Goal: Check status: Check status

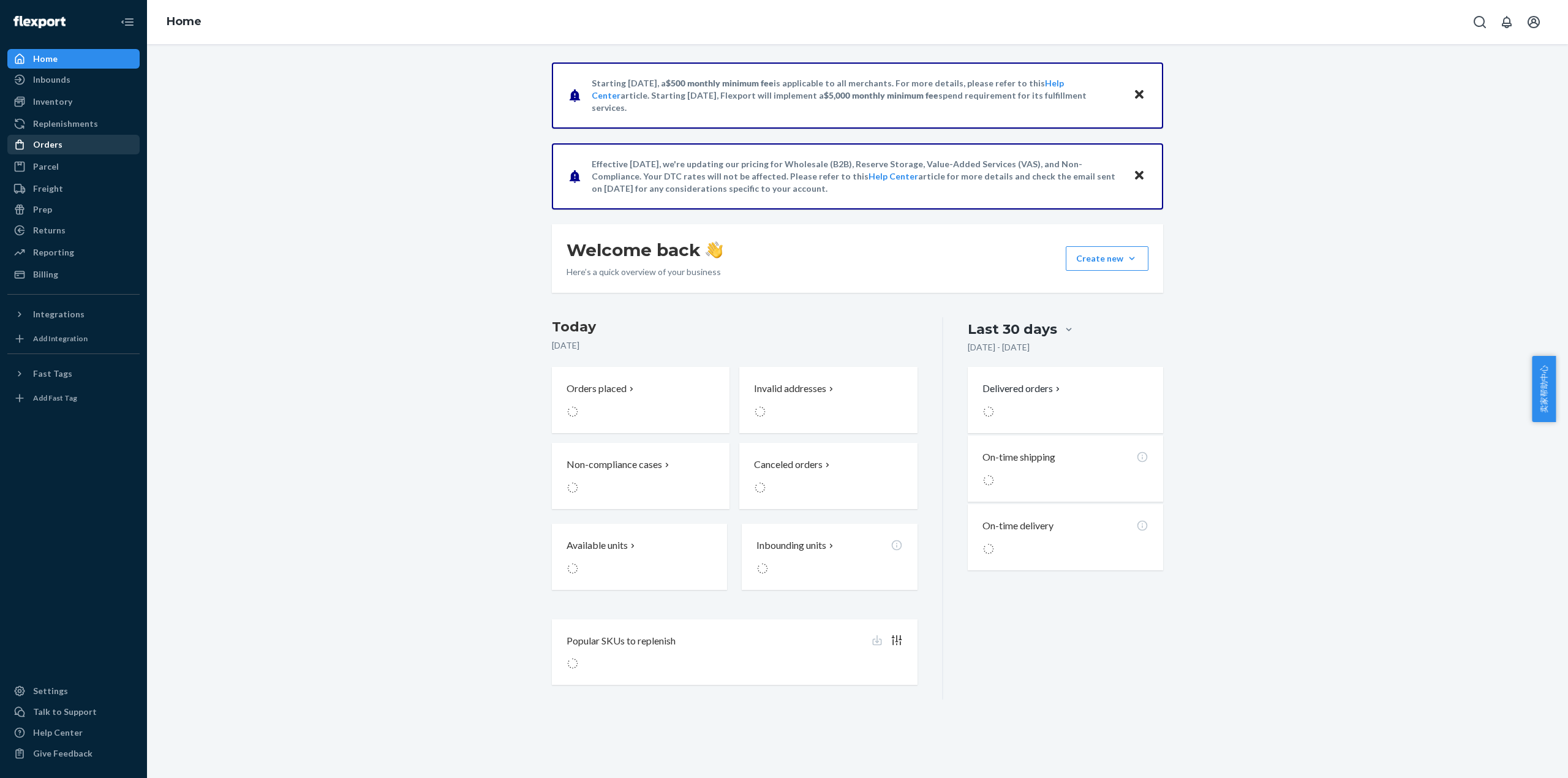
click at [78, 138] on div "Orders" at bounding box center [74, 145] width 130 height 17
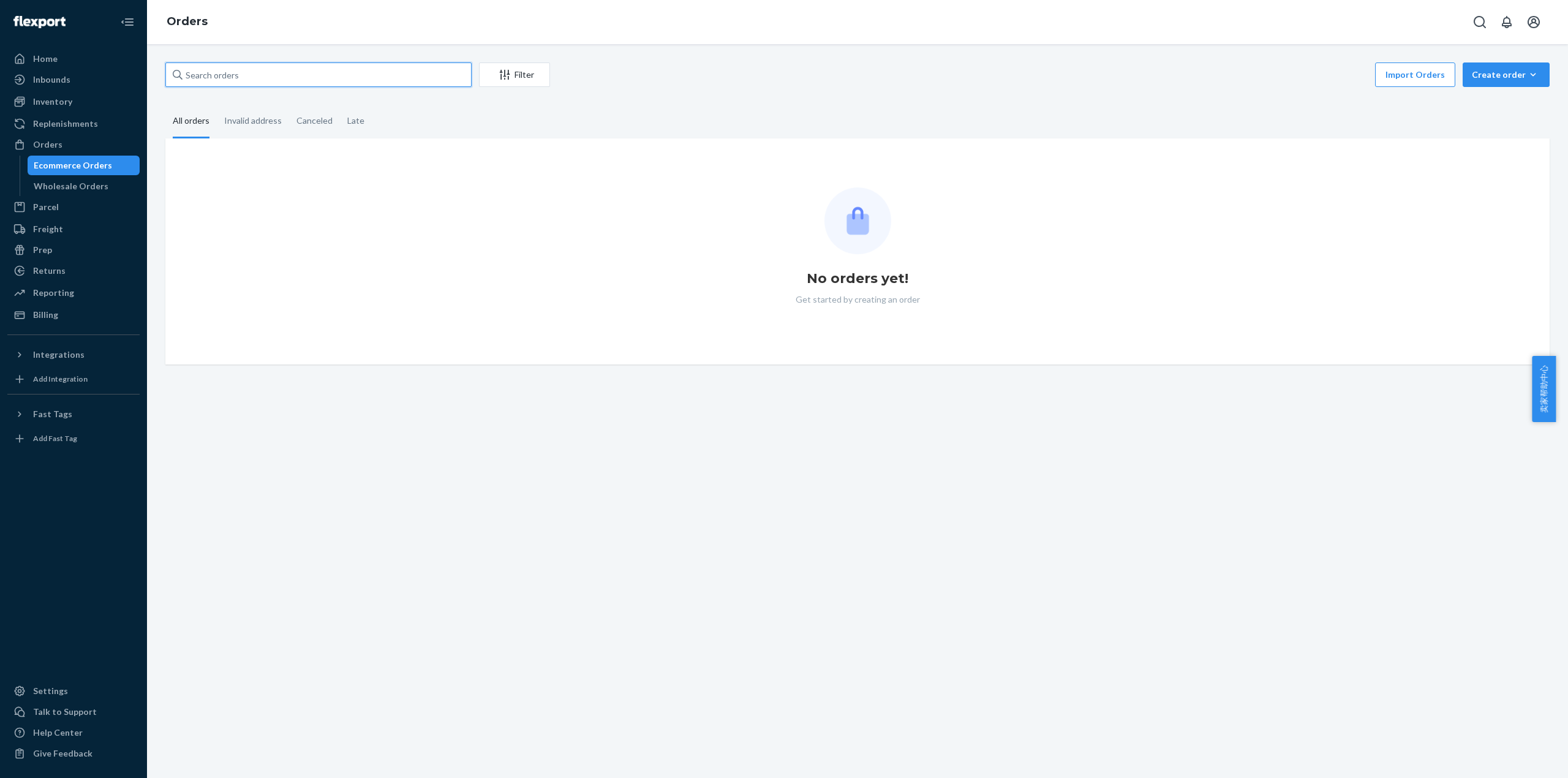
click at [253, 81] on input "text" at bounding box center [318, 74] width 307 height 25
paste input "497024MIRA"
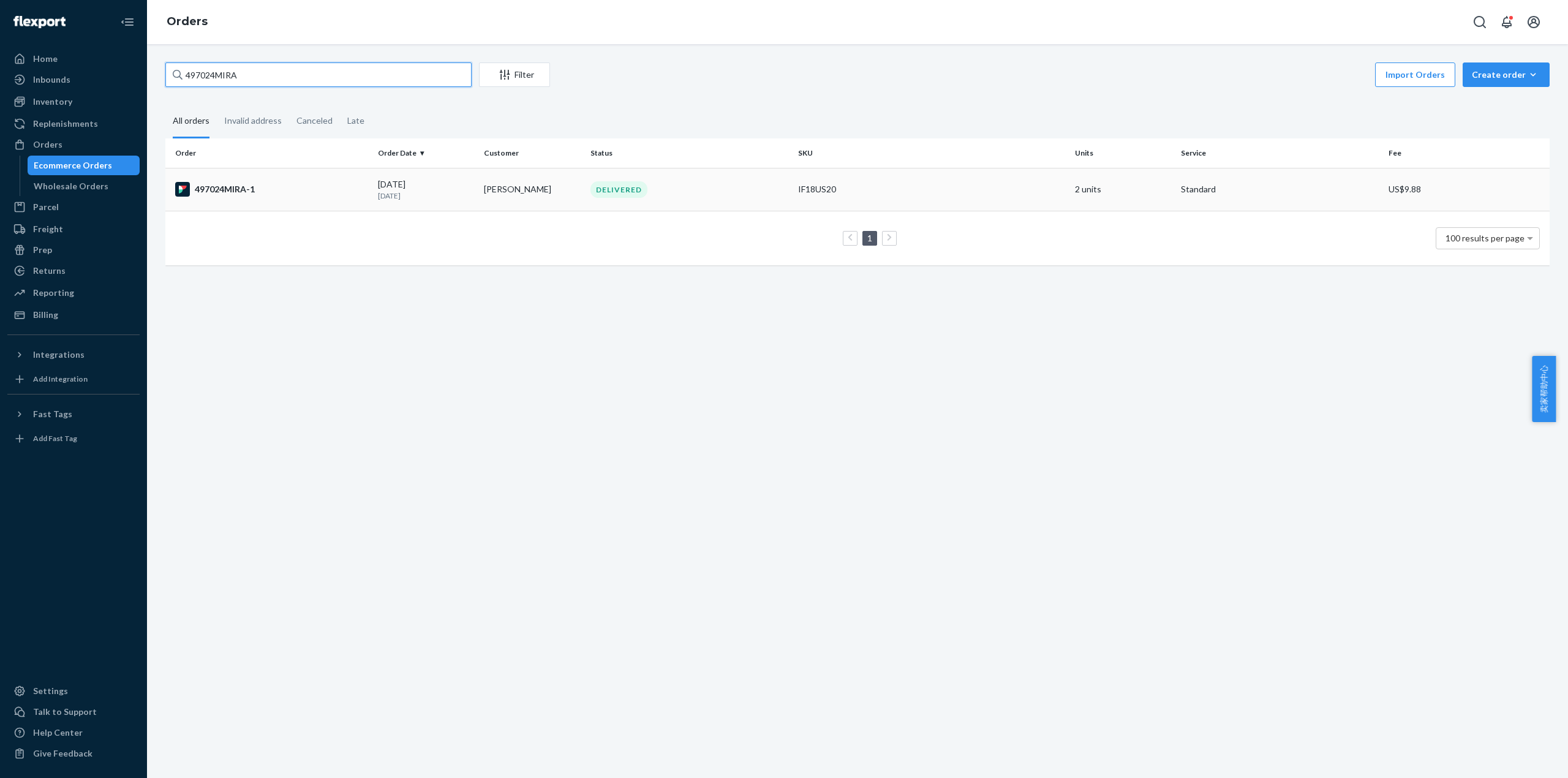
type input "497024MIRA"
click at [233, 184] on div "497024MIRA-1" at bounding box center [272, 189] width 193 height 15
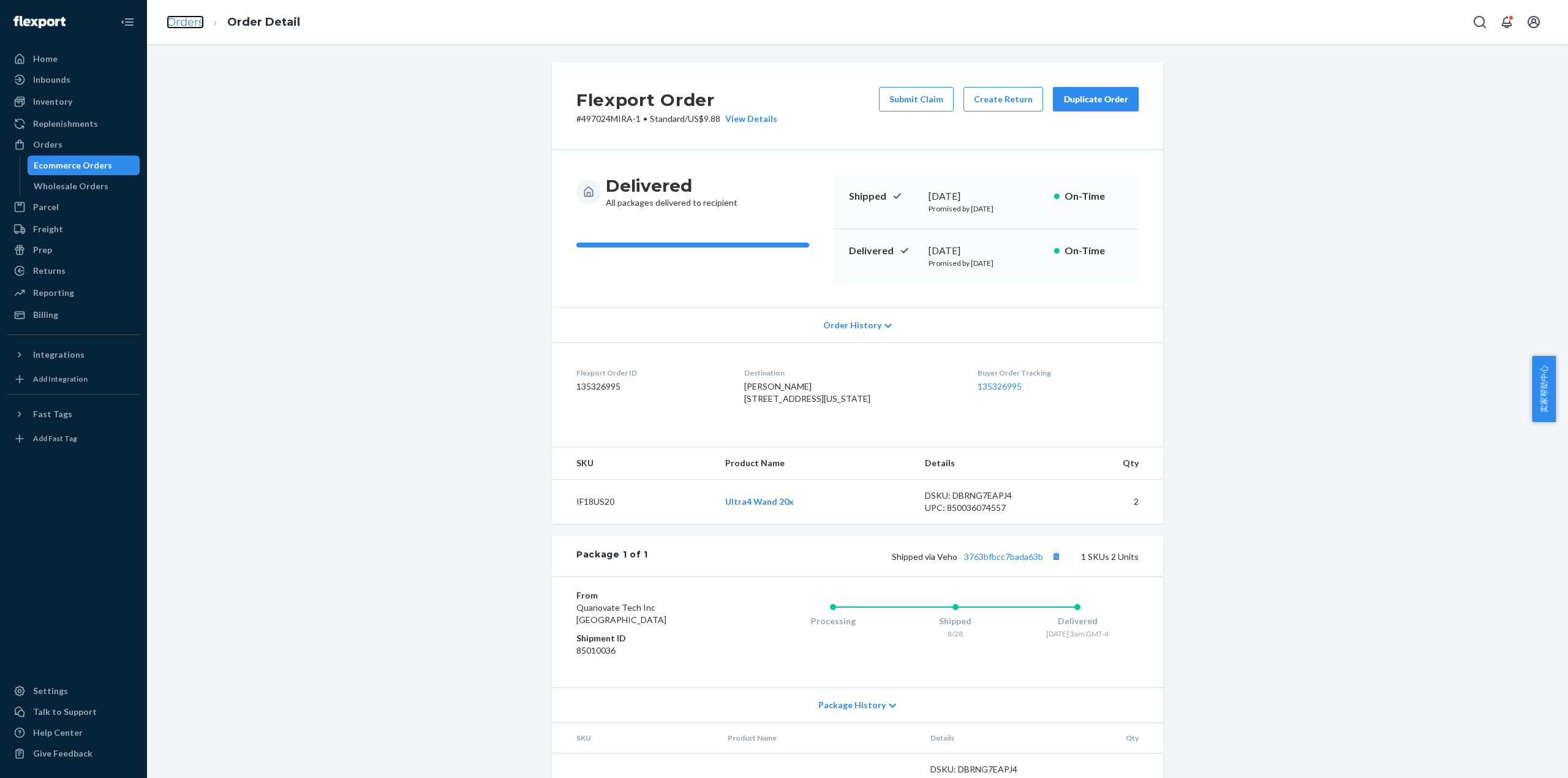
click at [174, 21] on link "Orders" at bounding box center [185, 21] width 37 height 13
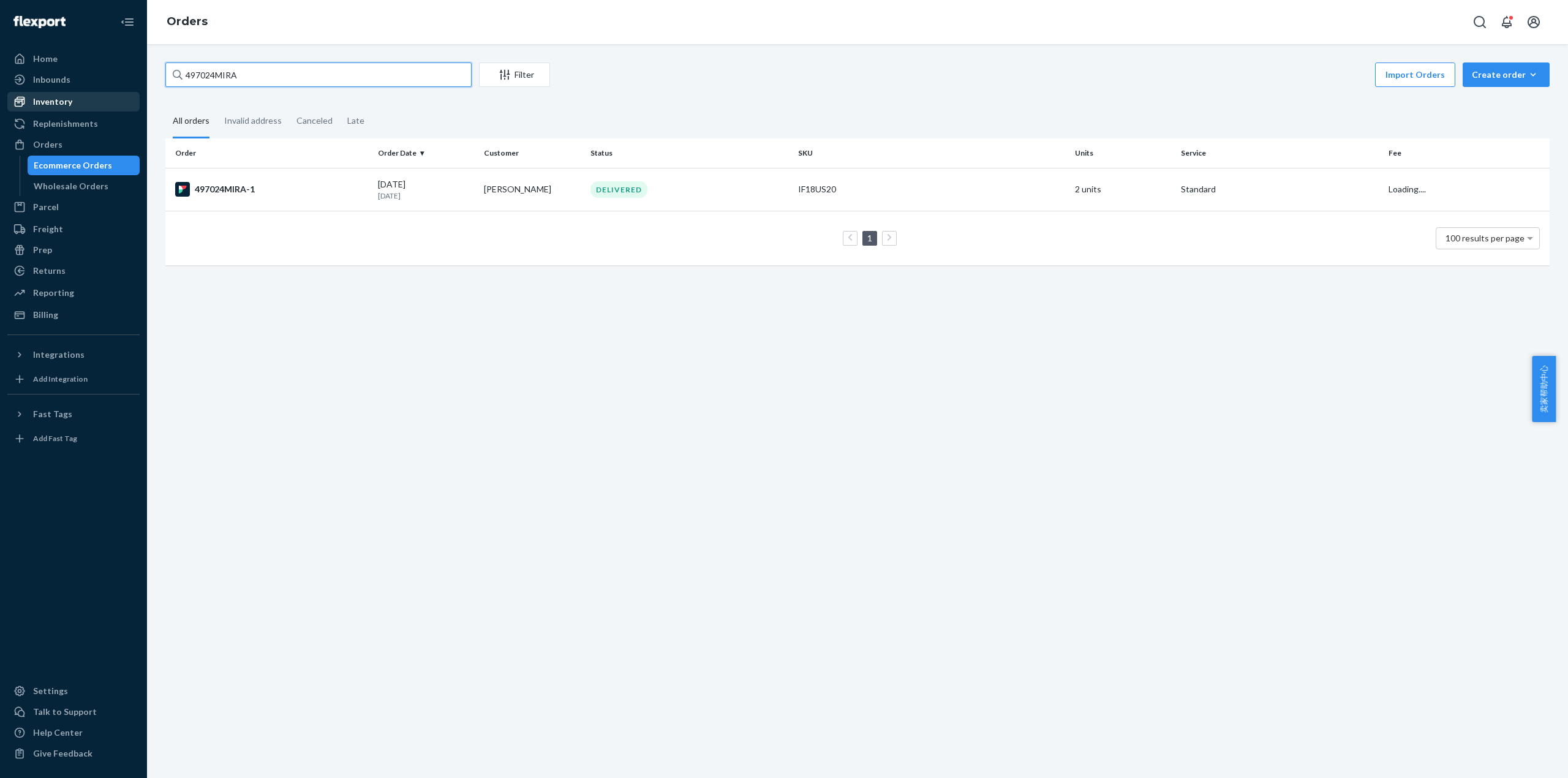
drag, startPoint x: 290, startPoint y: 67, endPoint x: 121, endPoint y: 94, distance: 171.1
click at [114, 70] on div "Home Inbounds Shipping Plans Problems Inventory Products Replenishments Orders …" at bounding box center [784, 389] width 1568 height 778
paste input "89908MIRA"
type input "489908MIRA"
click at [228, 187] on div "489908MIRA" at bounding box center [272, 189] width 193 height 15
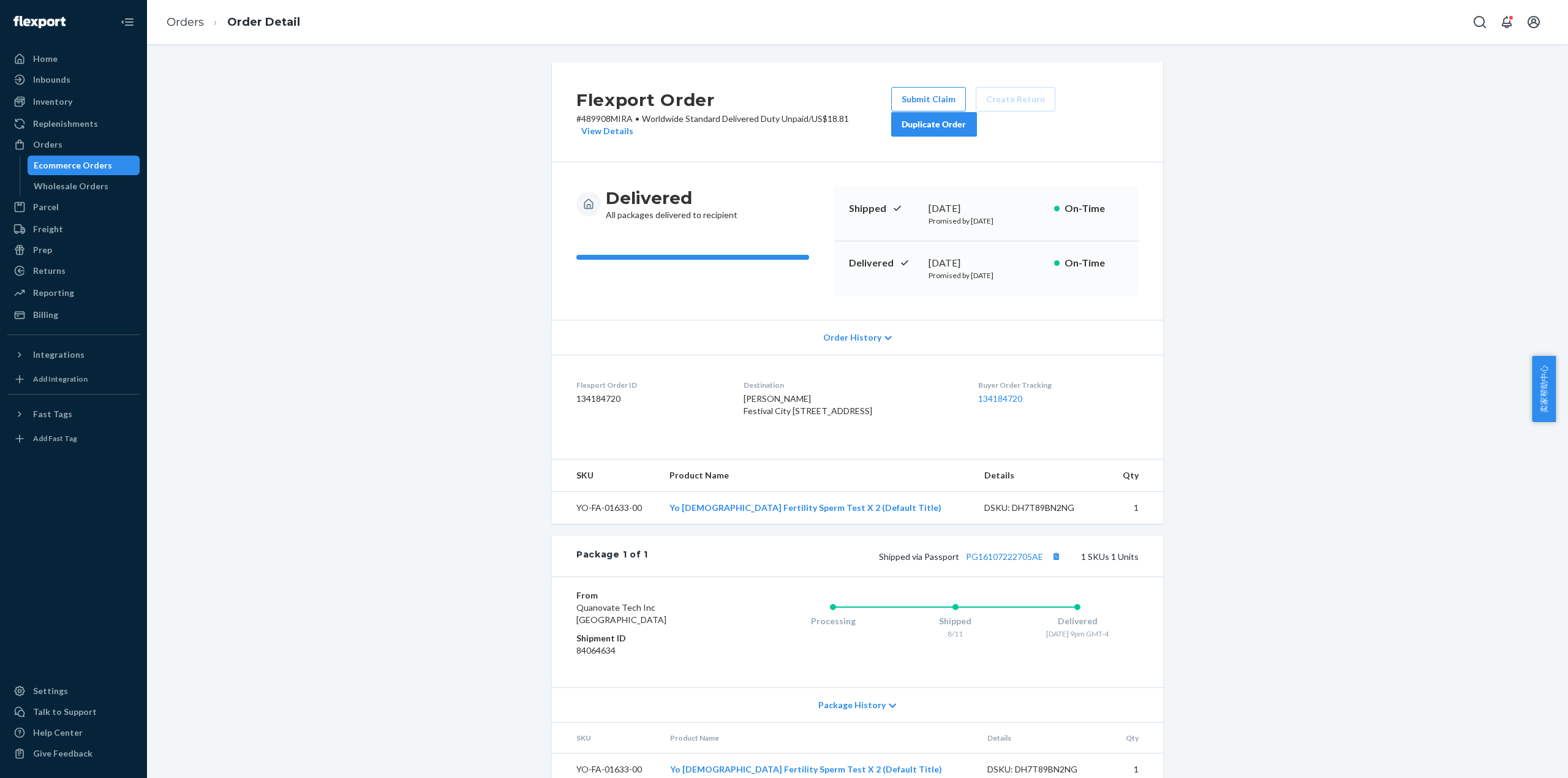
scroll to position [47, 0]
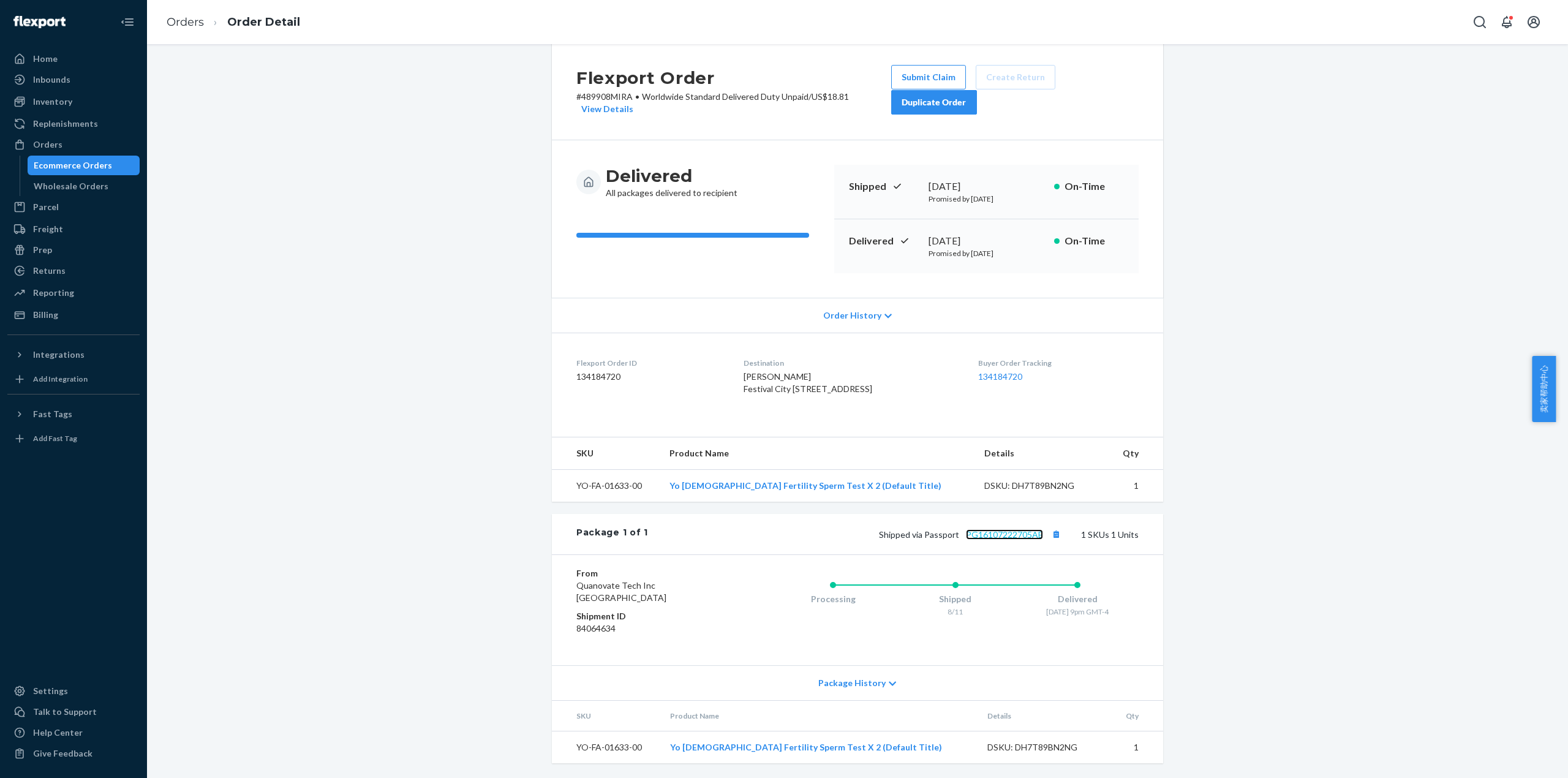
click at [1007, 535] on link "PG16107222705AE" at bounding box center [1004, 534] width 77 height 10
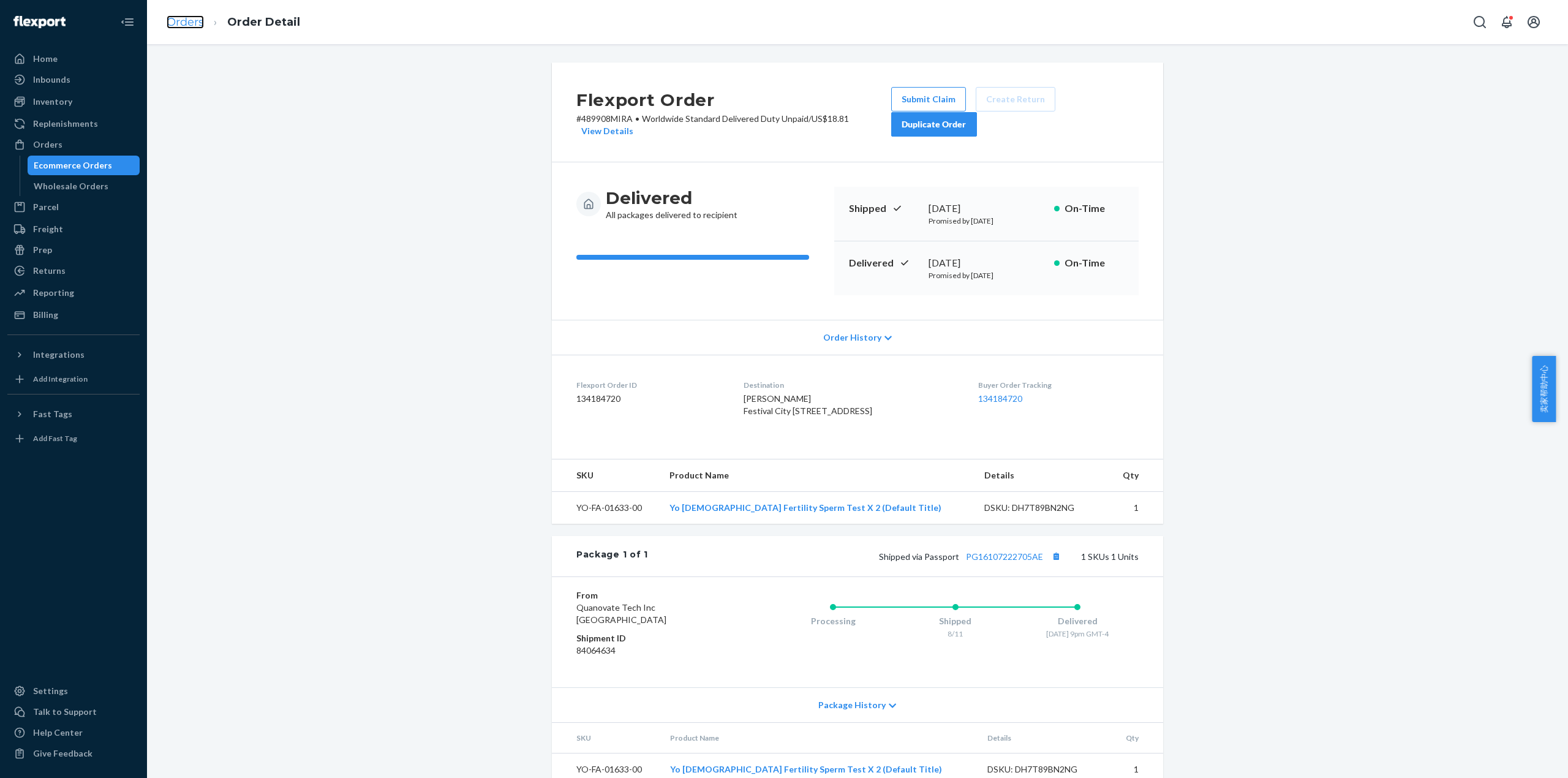
click at [191, 17] on link "Orders" at bounding box center [185, 21] width 37 height 13
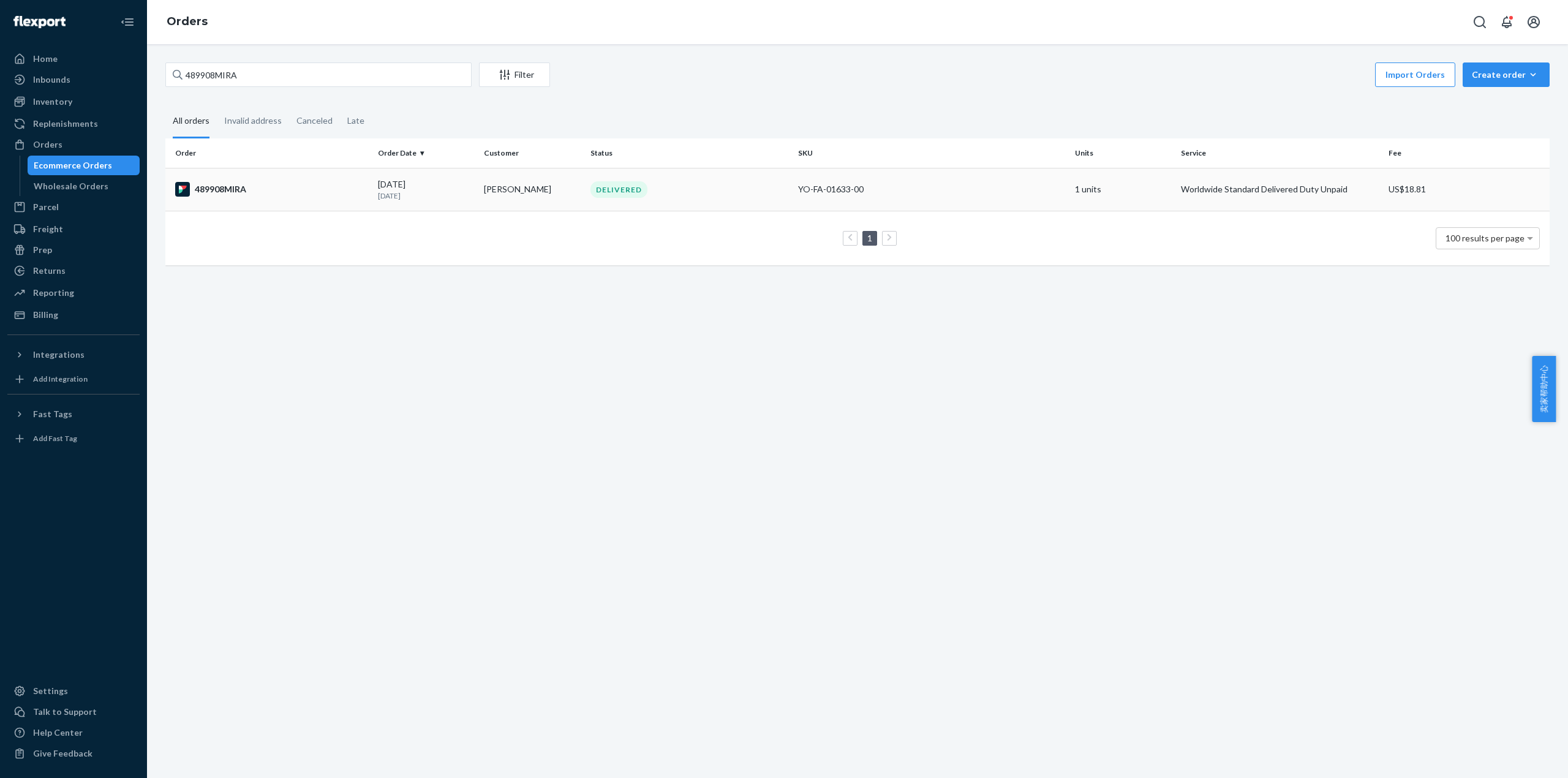
click at [241, 189] on div "489908MIRA" at bounding box center [272, 189] width 193 height 15
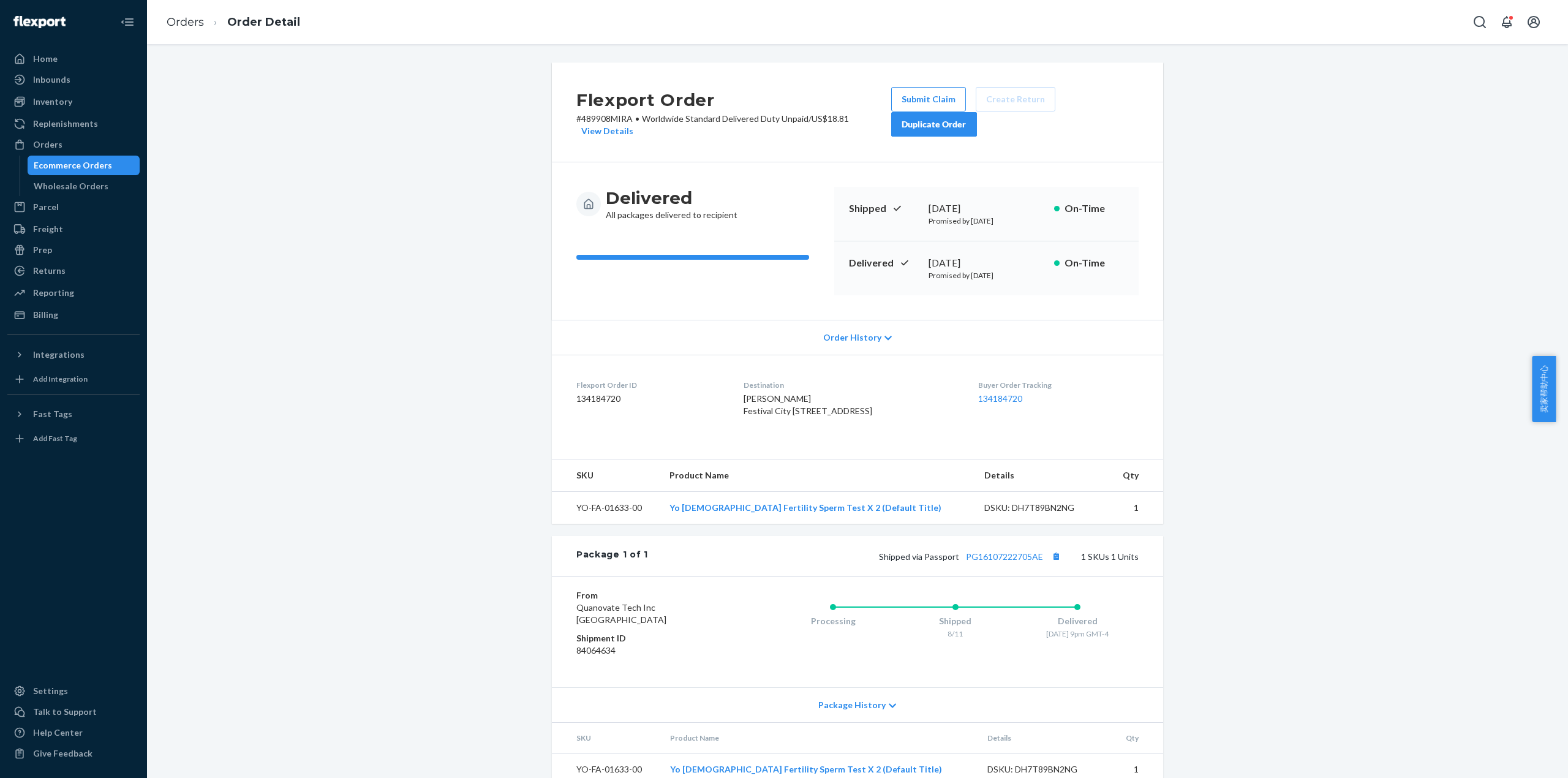
click at [1114, 145] on div "Flexport Order # 489908MIRA • Worldwide Standard Delivered Duty Unpaid / US$18.…" at bounding box center [857, 112] width 611 height 100
click at [64, 712] on div "Talk to Support" at bounding box center [65, 712] width 64 height 13
click at [592, 401] on dd "134184720" at bounding box center [650, 399] width 148 height 13
copy dd "134184720"
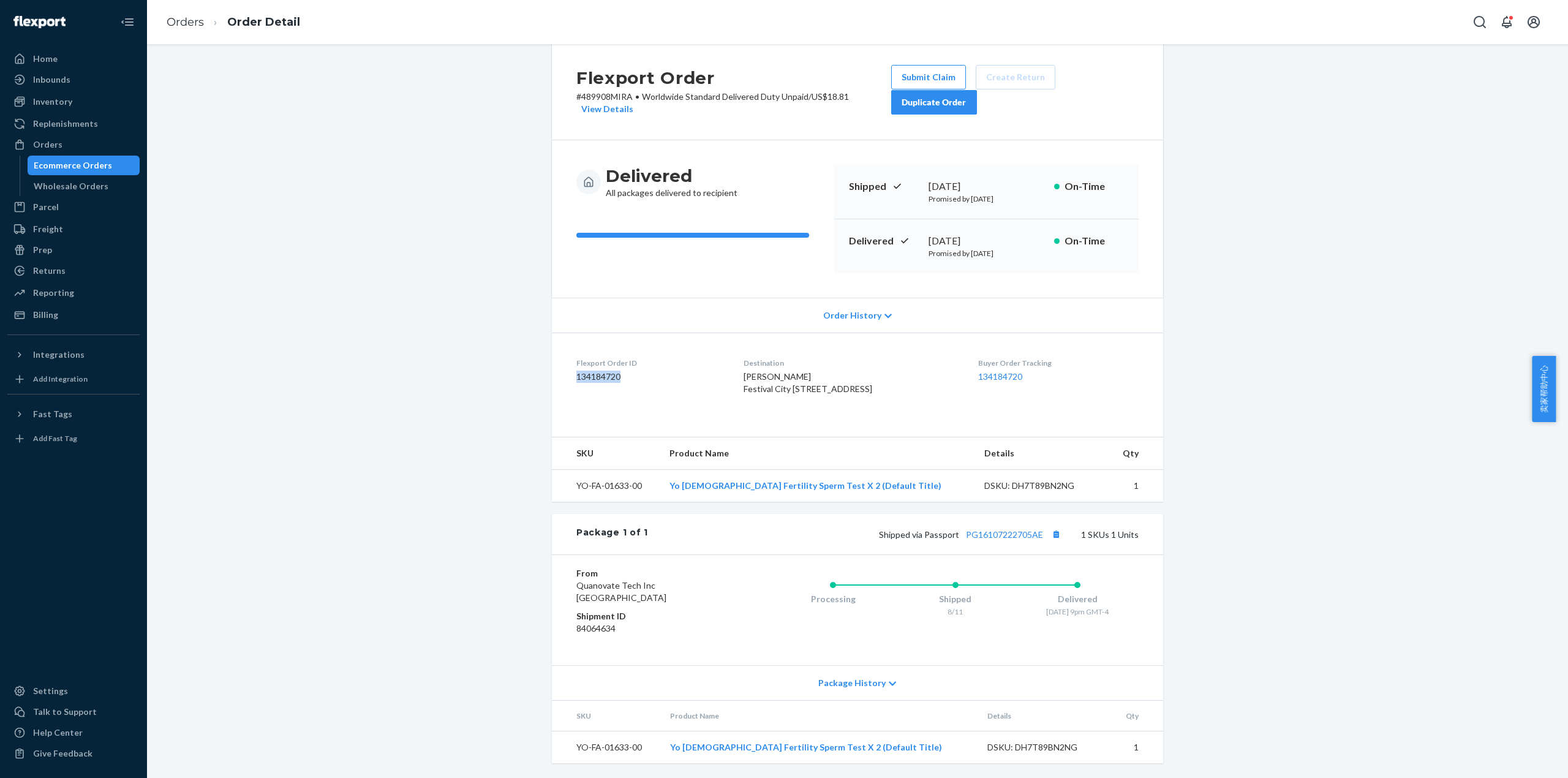
scroll to position [47, 0]
click at [593, 631] on dd "84064634" at bounding box center [649, 629] width 146 height 13
copy dd "84064634"
click at [187, 18] on link "Orders" at bounding box center [185, 21] width 37 height 13
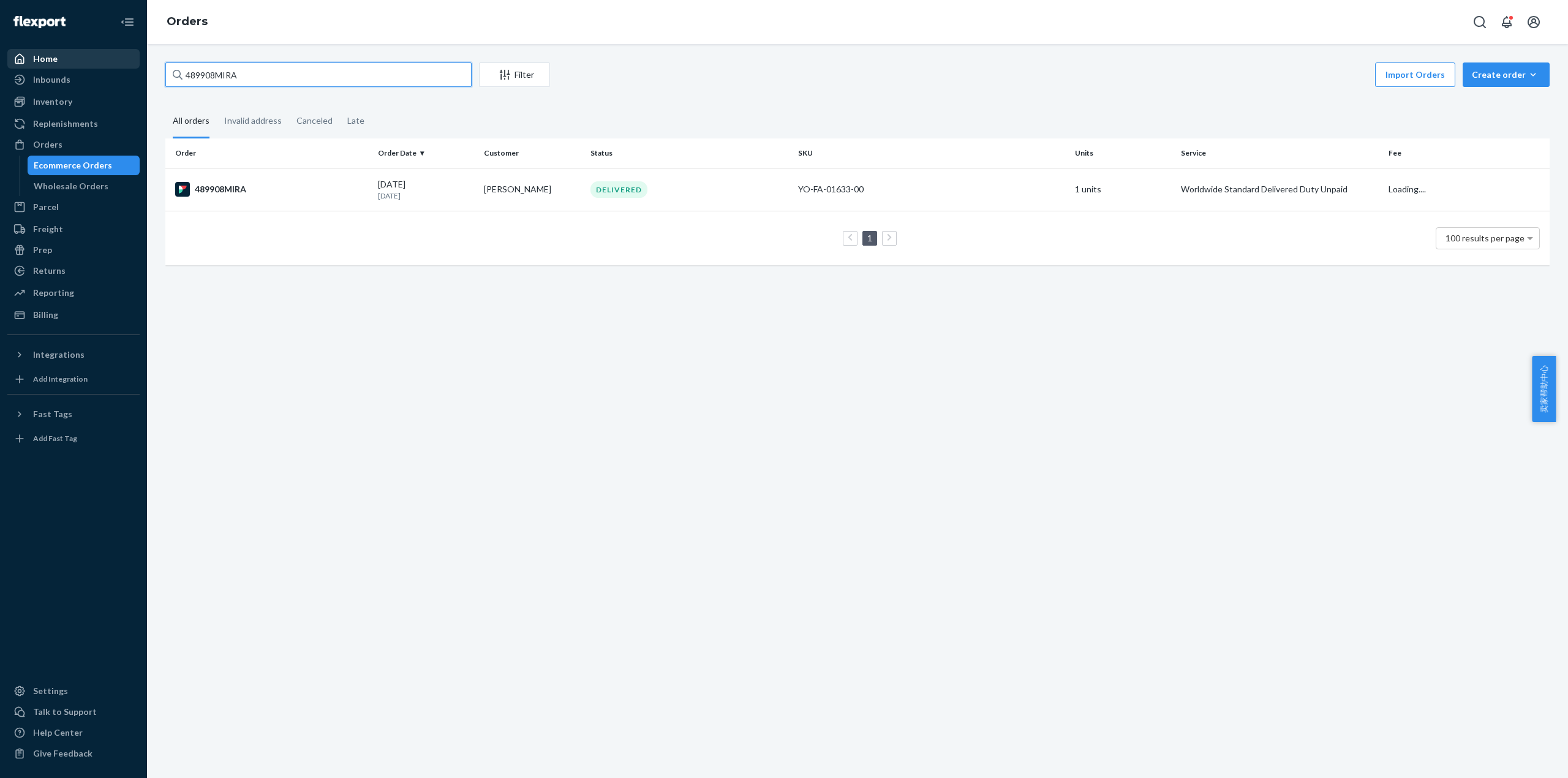
drag, startPoint x: 260, startPoint y: 70, endPoint x: 49, endPoint y: 55, distance: 211.5
click at [49, 55] on div "Home Inbounds Shipping Plans Problems Inventory Products Replenishments Orders …" at bounding box center [784, 389] width 1568 height 778
paste input "509534MIRA"
type input "509534MIRA"
click at [262, 182] on div "#509534MIRA" at bounding box center [272, 189] width 193 height 15
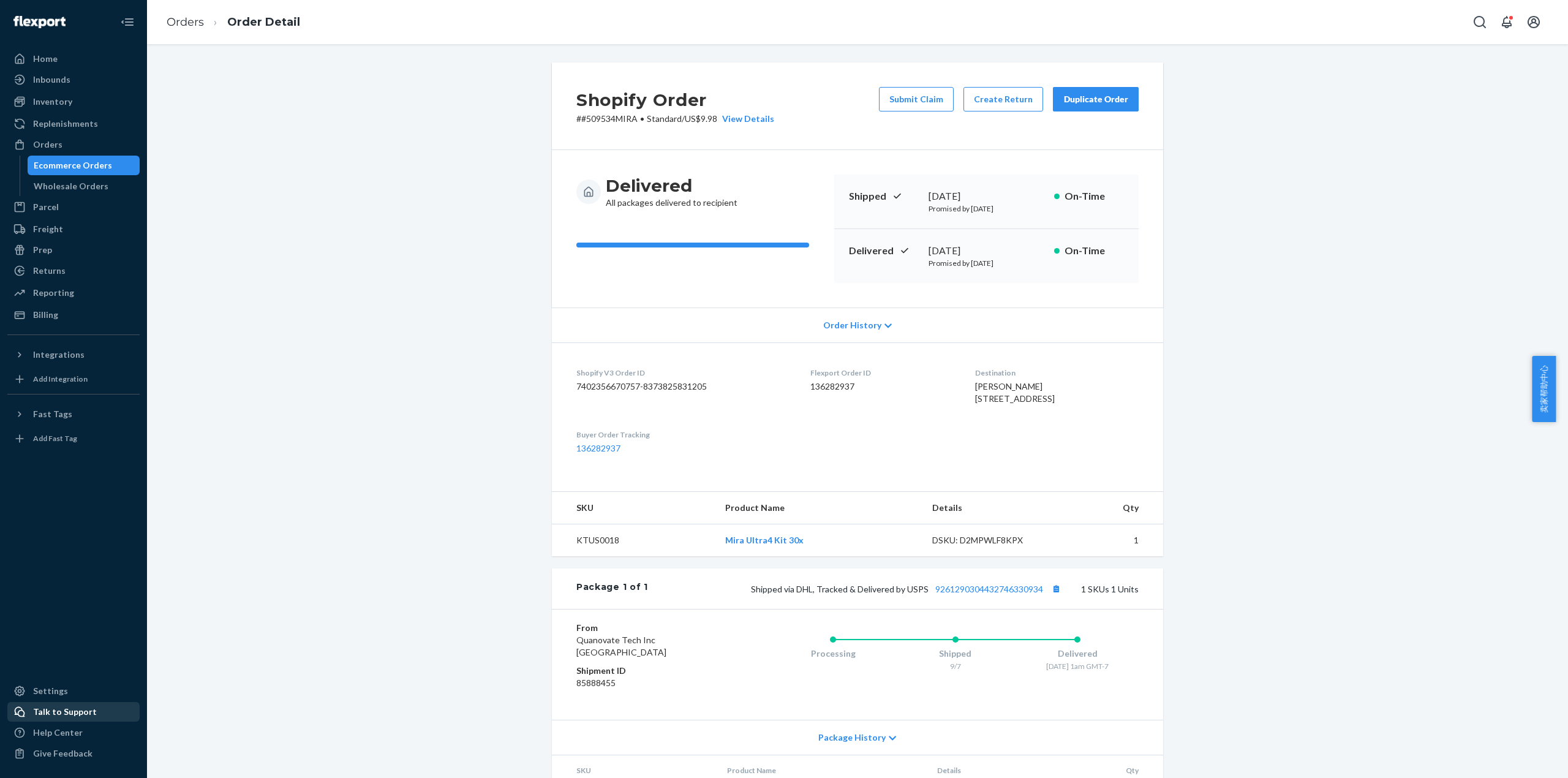
click at [96, 714] on div "Talk to Support" at bounding box center [74, 712] width 130 height 17
click at [198, 21] on link "Orders" at bounding box center [185, 21] width 37 height 13
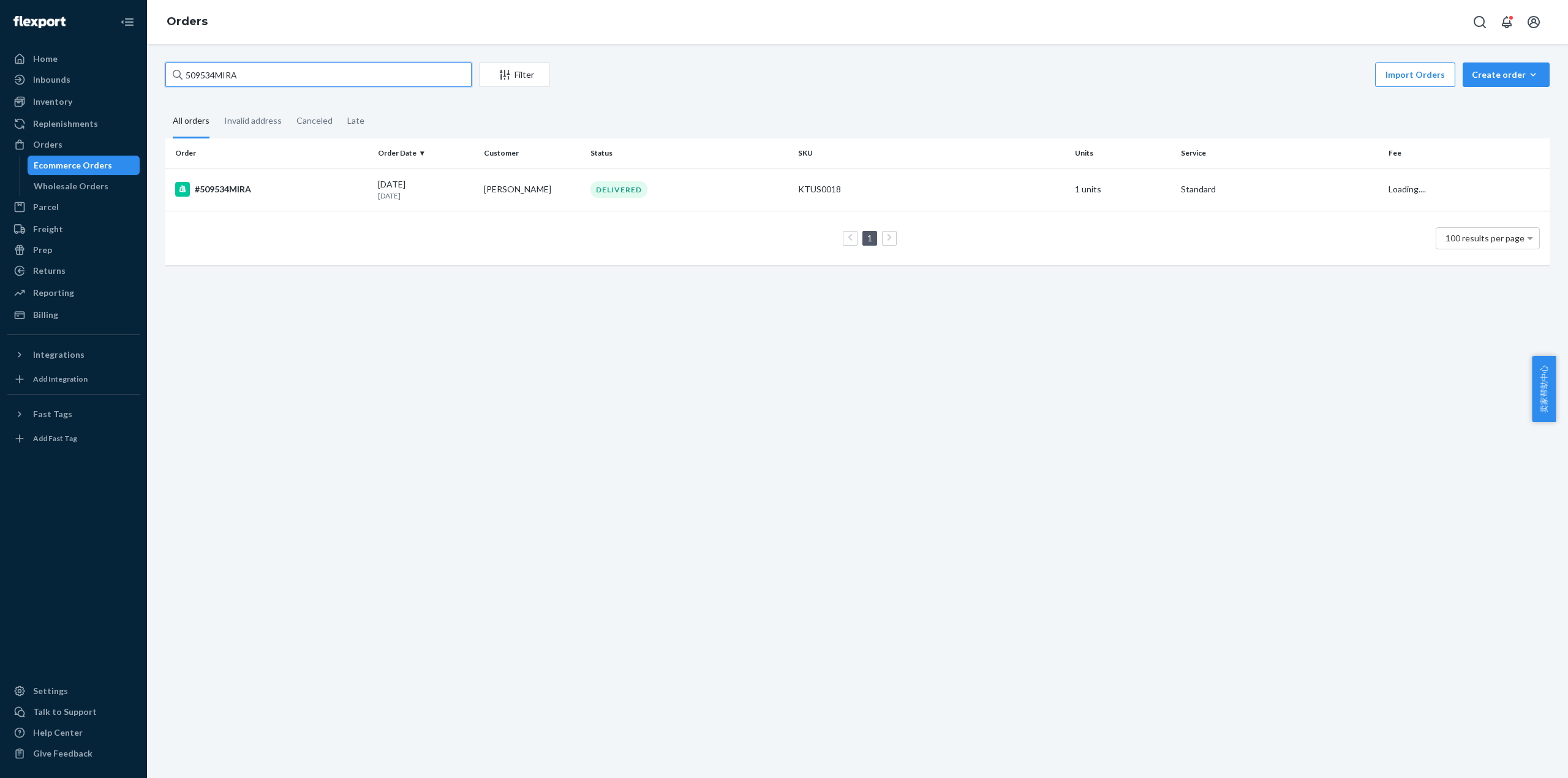
drag, startPoint x: 253, startPoint y: 66, endPoint x: 145, endPoint y: 72, distance: 108.2
click at [145, 72] on div "Home Inbounds Shipping Plans Problems Inventory Products Replenishments Orders …" at bounding box center [784, 389] width 1568 height 778
paste input "488730MIRA"
type input "488730MIRA"
click at [233, 185] on div "#488730MIRA" at bounding box center [272, 189] width 193 height 15
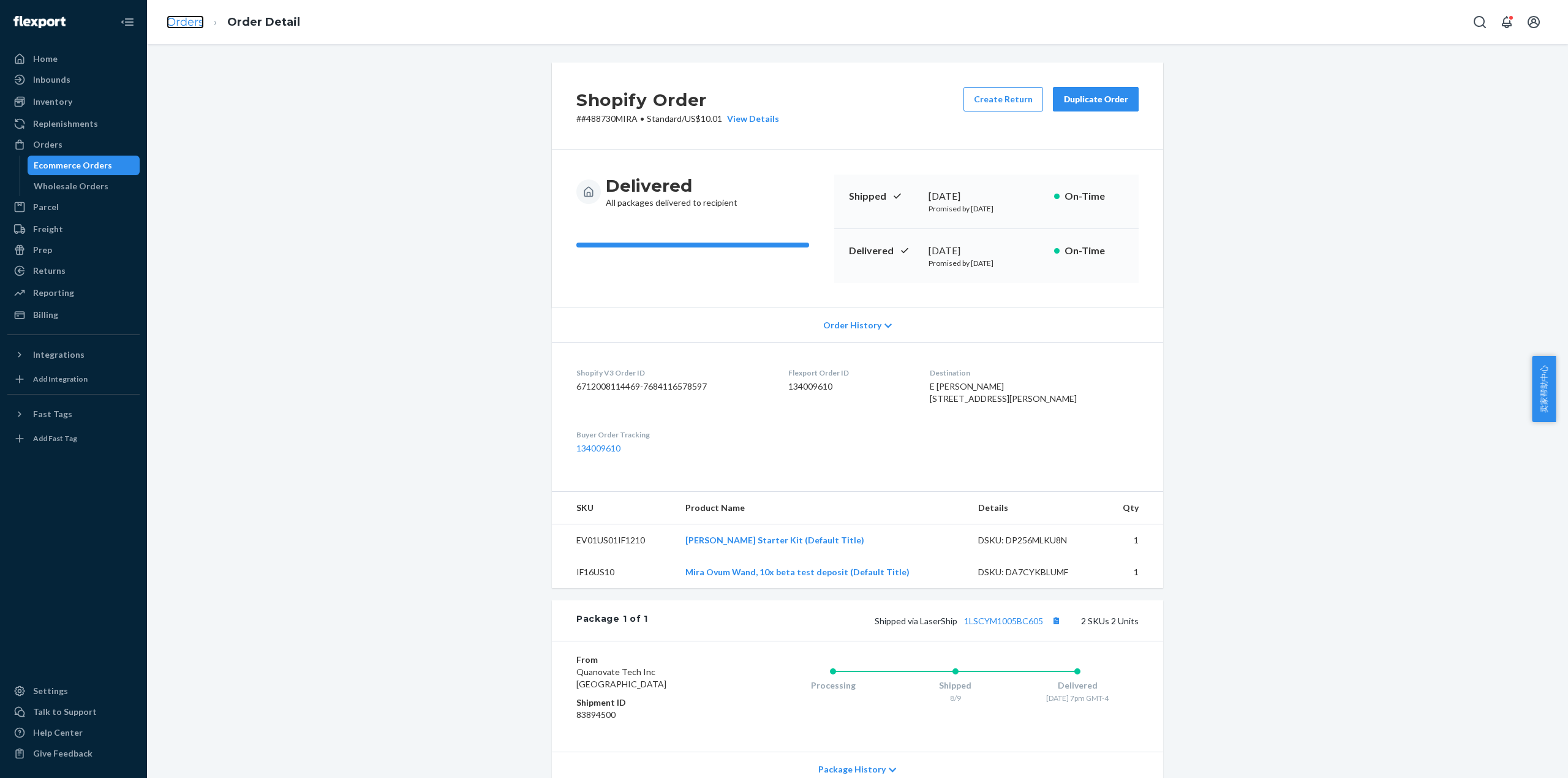
click at [191, 18] on link "Orders" at bounding box center [185, 21] width 37 height 13
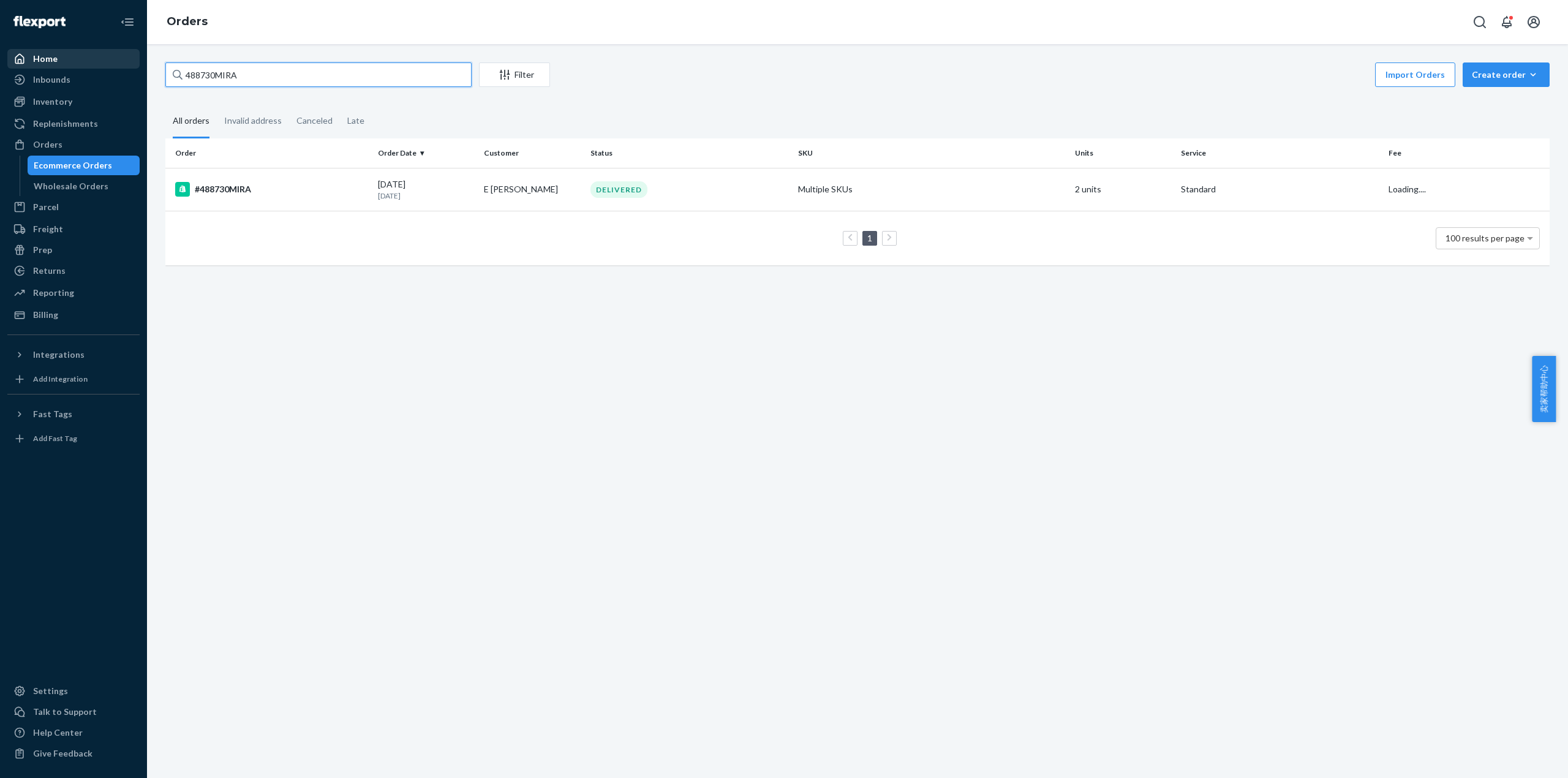
drag, startPoint x: 141, startPoint y: 65, endPoint x: 125, endPoint y: 65, distance: 16.0
click at [125, 65] on div "Home Inbounds Shipping Plans Problems Inventory Products Replenishments Orders …" at bounding box center [784, 389] width 1568 height 778
paste input "BKEZRZW2LX"
type input "BKEZRZW2LX"
click at [277, 187] on div "BKEZRZW2LX" at bounding box center [272, 189] width 193 height 15
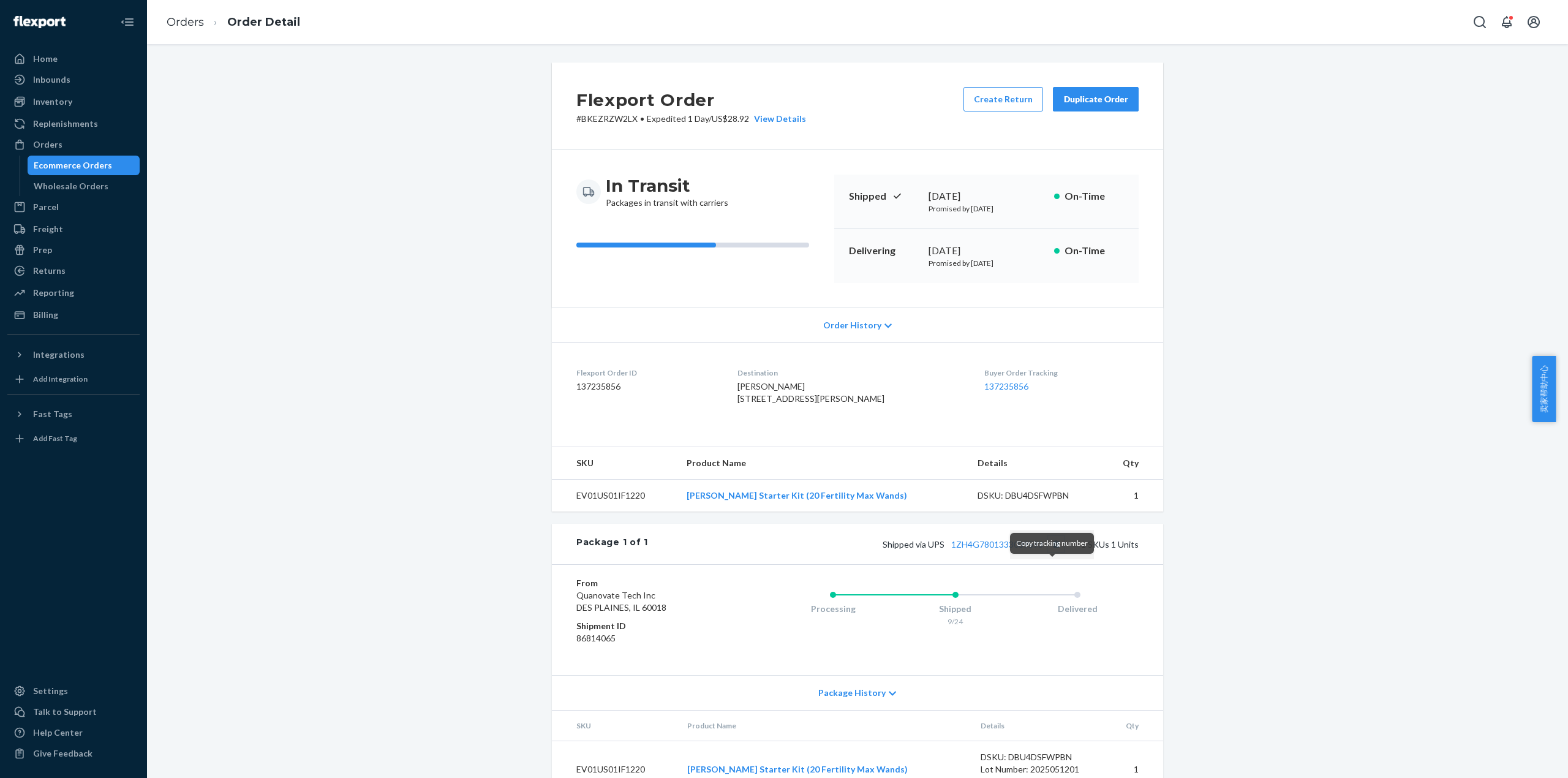
click at [1053, 552] on button "Copy tracking number" at bounding box center [1056, 544] width 16 height 16
click at [1020, 550] on link "1ZH4G7801333039593" at bounding box center [997, 544] width 92 height 10
